Goal: Information Seeking & Learning: Learn about a topic

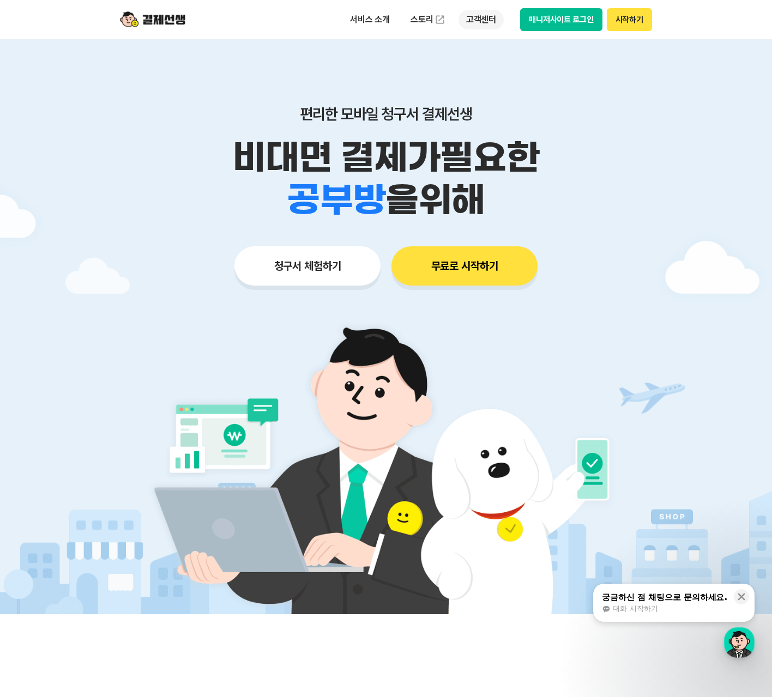
click at [477, 25] on p "고객센터" at bounding box center [480, 20] width 45 height 20
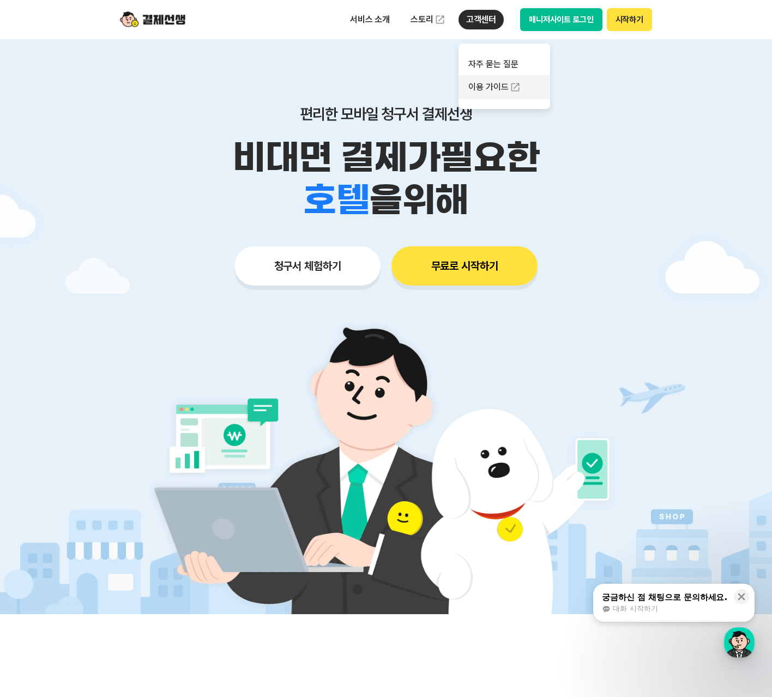
click at [484, 87] on link "이용 가이드" at bounding box center [504, 87] width 92 height 24
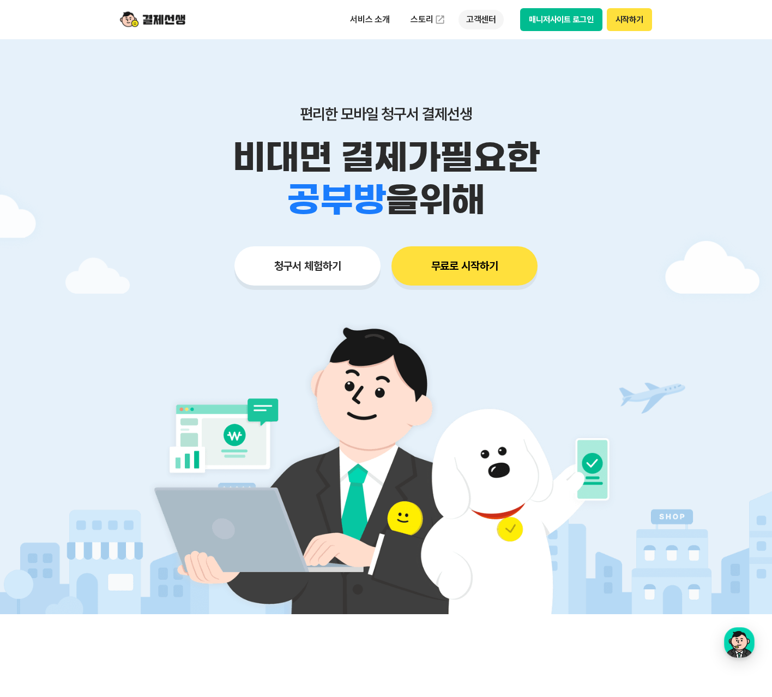
click at [492, 29] on p "고객센터" at bounding box center [480, 20] width 45 height 20
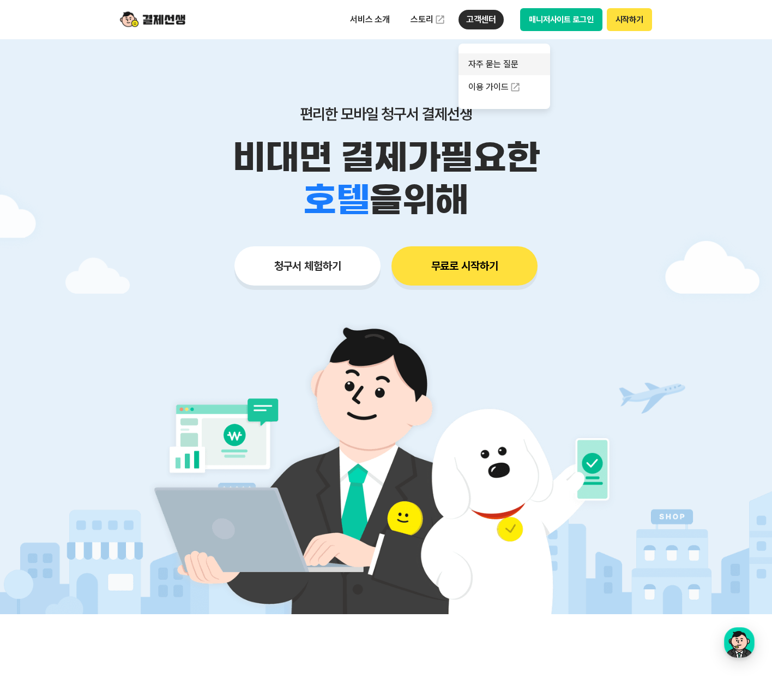
click at [491, 61] on link "자주 묻는 질문" at bounding box center [504, 64] width 92 height 22
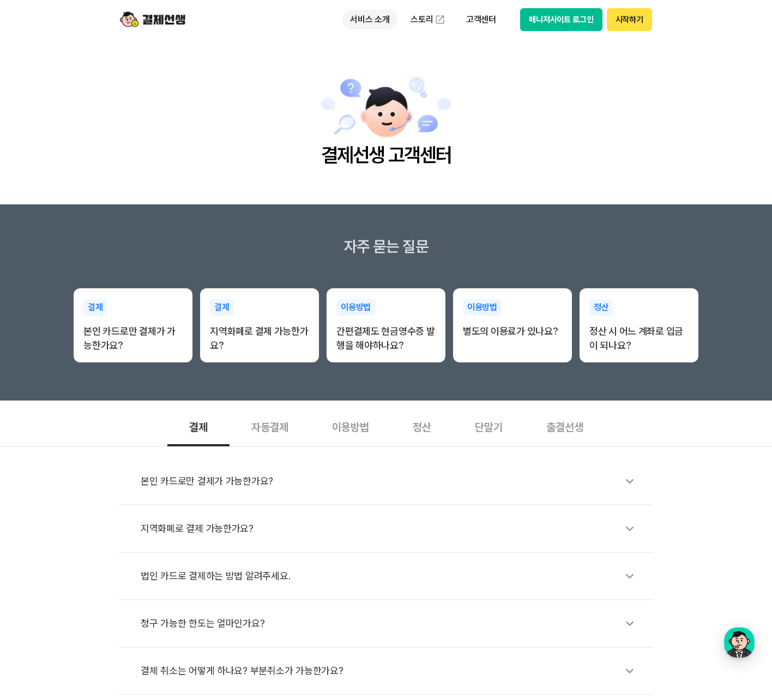
click at [364, 20] on p "서비스 소개" at bounding box center [369, 20] width 55 height 20
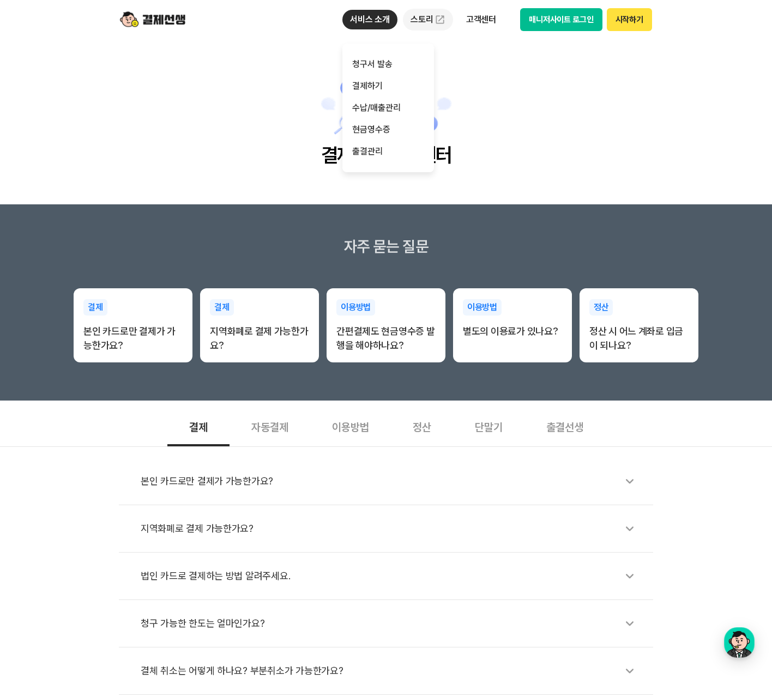
click at [446, 21] on link "스토리" at bounding box center [428, 20] width 50 height 22
click at [486, 17] on p "고객센터" at bounding box center [480, 20] width 45 height 20
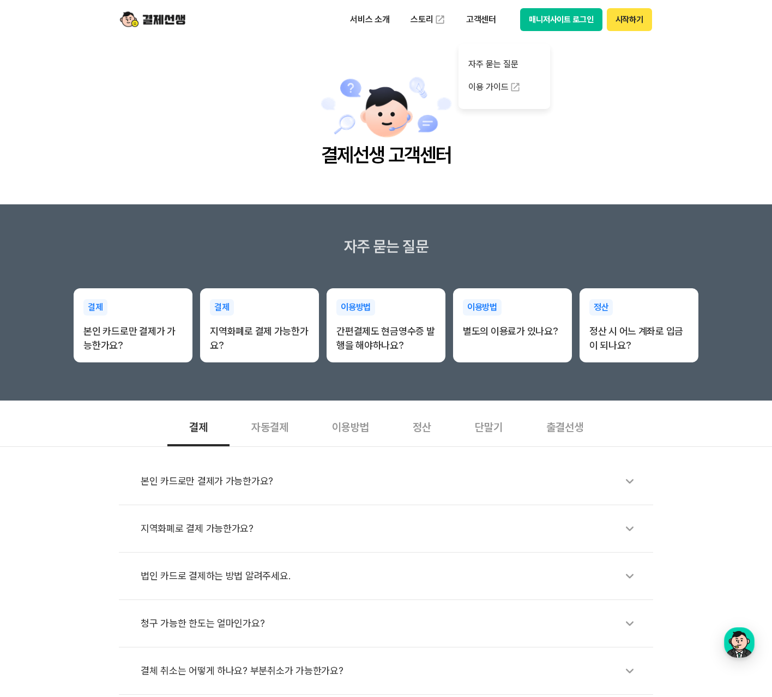
click at [574, 430] on div "출결선생" at bounding box center [564, 426] width 81 height 40
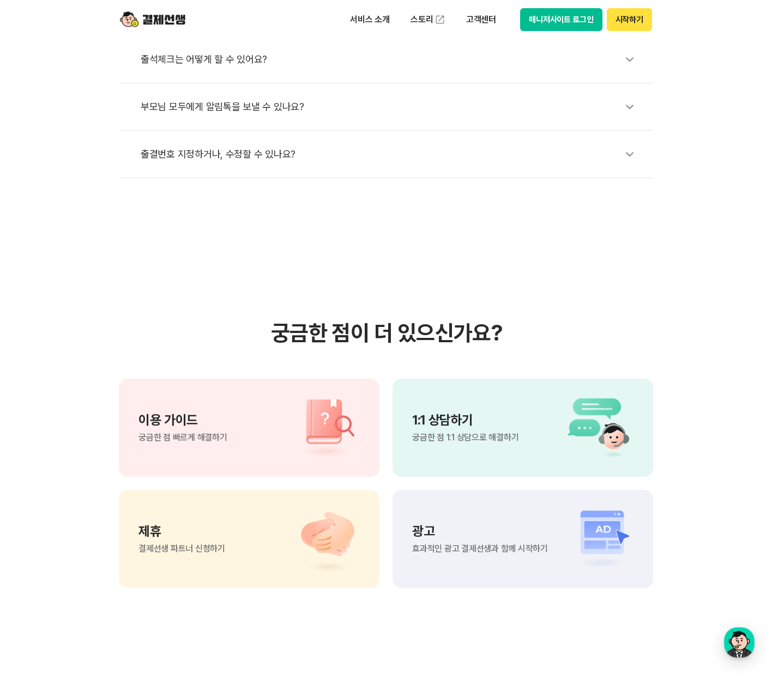
scroll to position [654, 0]
